Goal: Find specific page/section: Find specific page/section

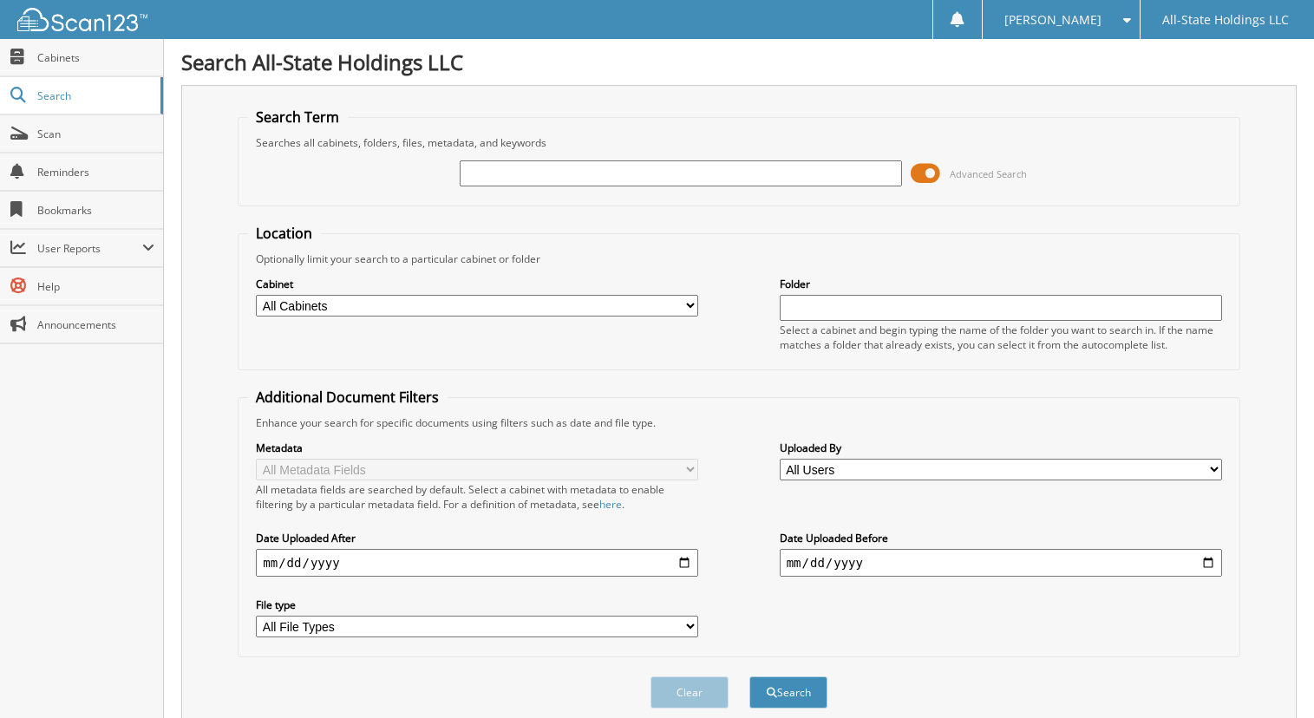
click at [639, 177] on input "text" at bounding box center [681, 173] width 442 height 26
type input "[PERSON_NAME]"
click at [780, 699] on button "Search" at bounding box center [788, 692] width 78 height 32
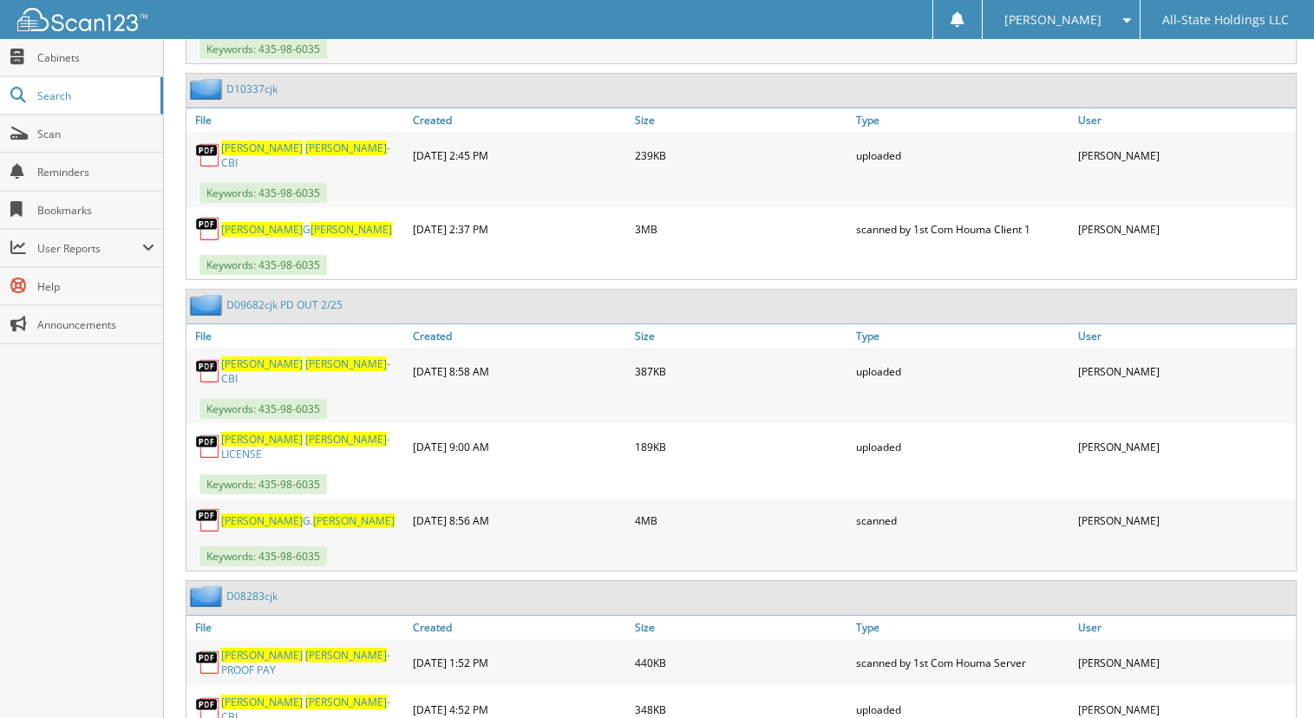
scroll to position [954, 0]
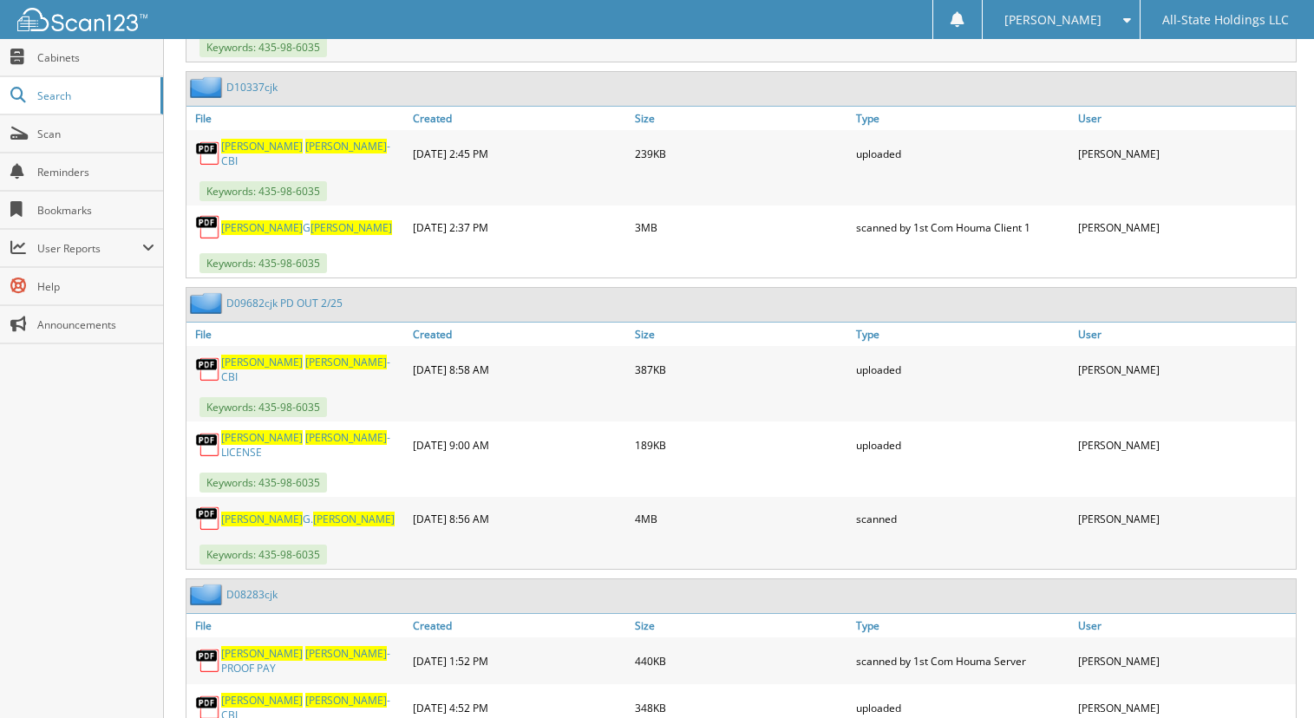
click at [276, 298] on link "D09682cjk PD OUT 2/25" at bounding box center [284, 303] width 116 height 15
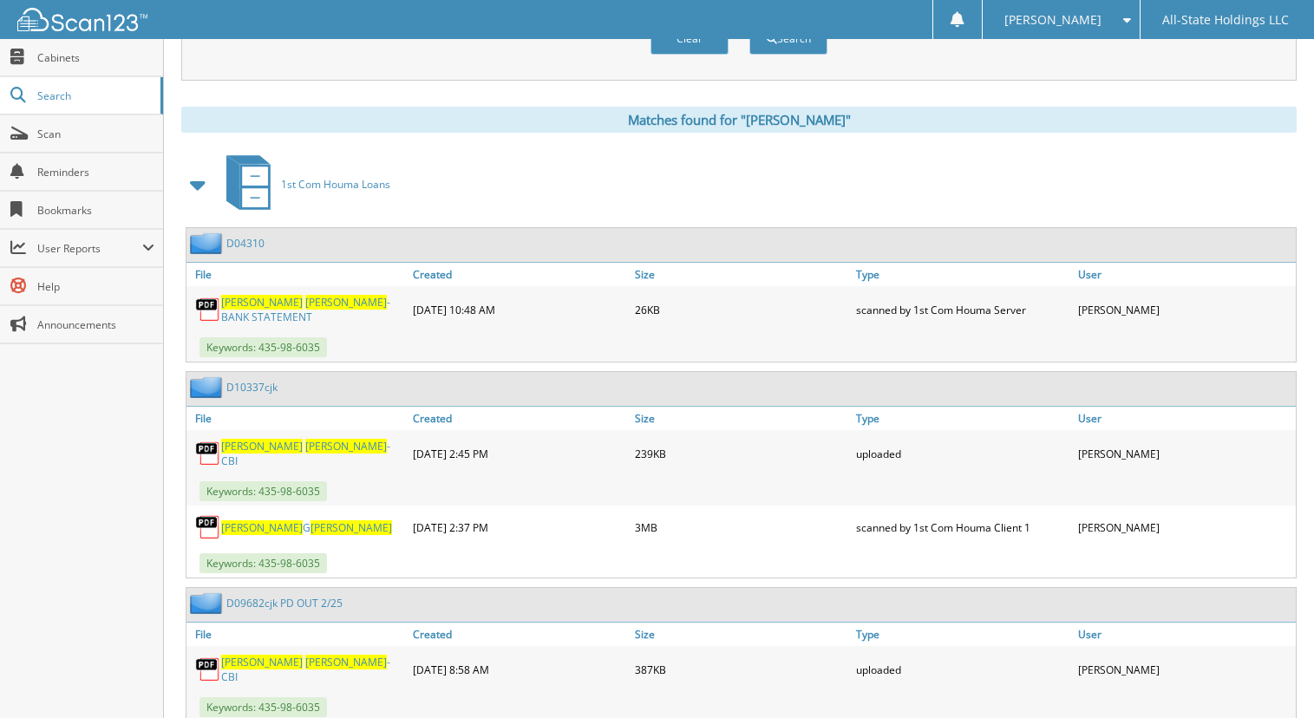
scroll to position [642, 0]
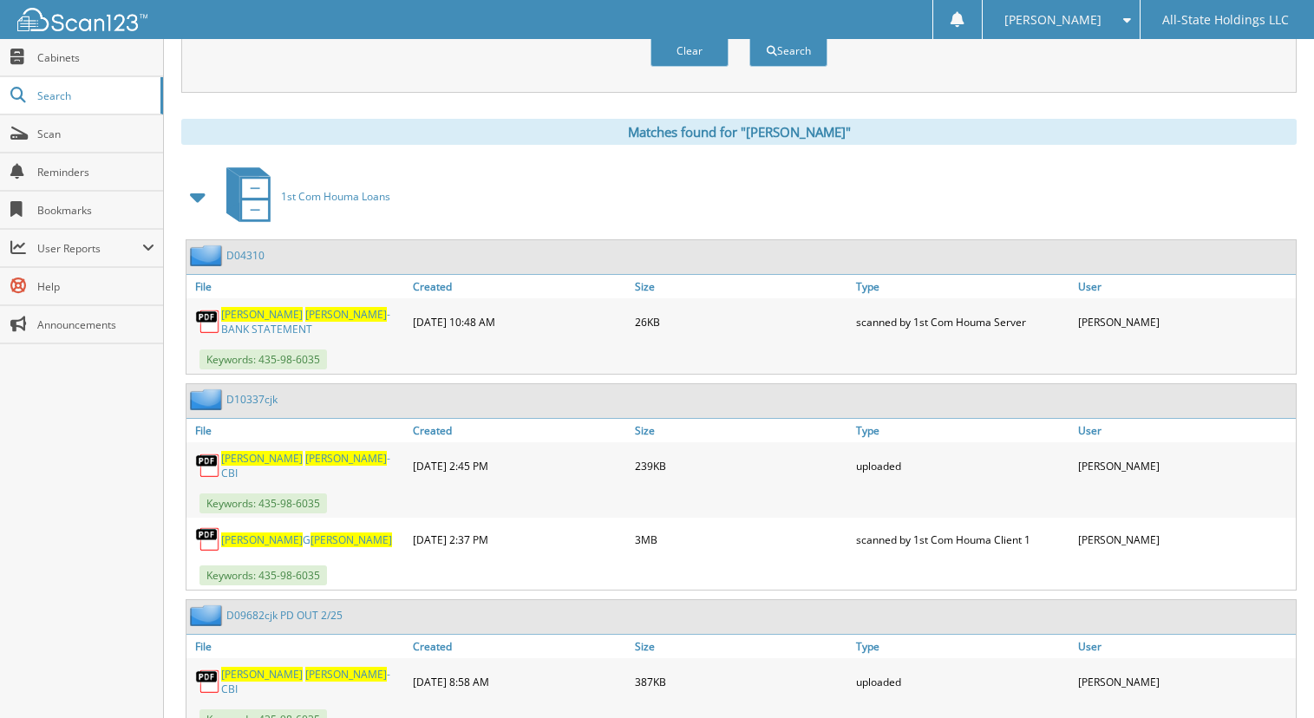
click at [310, 536] on span "[PERSON_NAME]" at bounding box center [351, 539] width 82 height 15
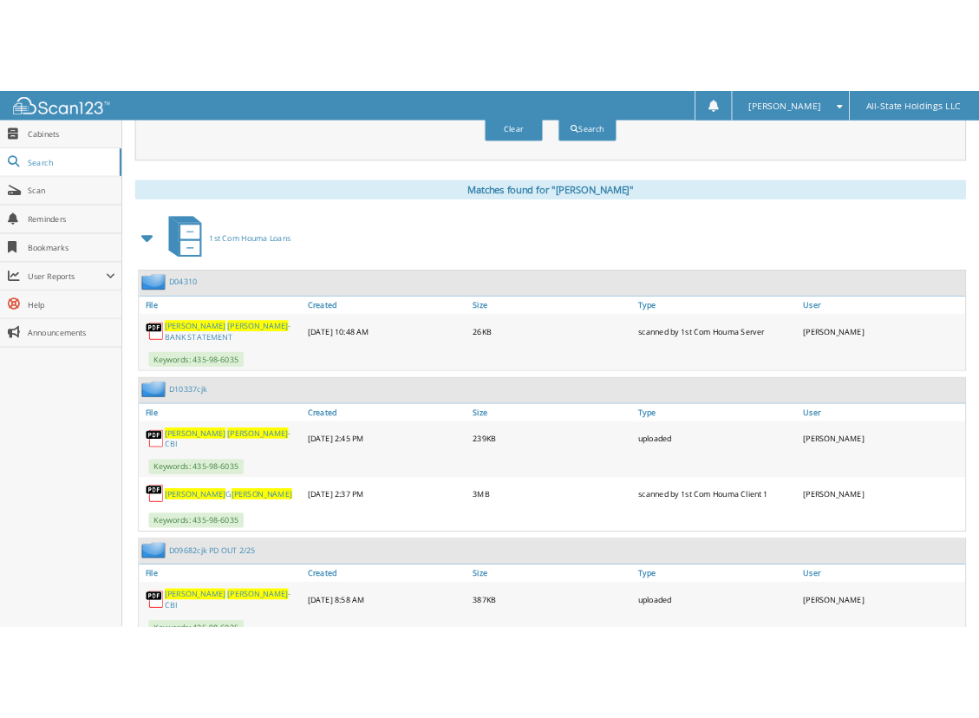
scroll to position [656, 0]
